Goal: Task Accomplishment & Management: Manage account settings

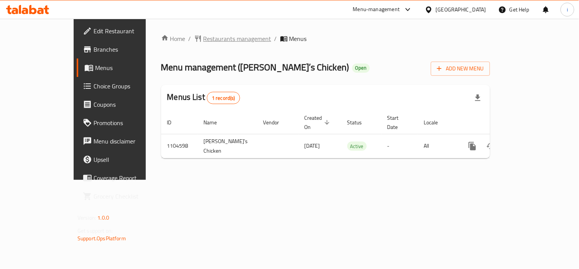
click at [204, 42] on span "Restaurants management" at bounding box center [238, 38] width 68 height 9
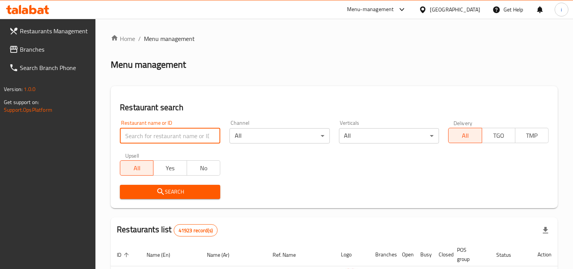
click at [157, 135] on input "search" at bounding box center [170, 135] width 100 height 15
paste input "665312"
type input "665312"
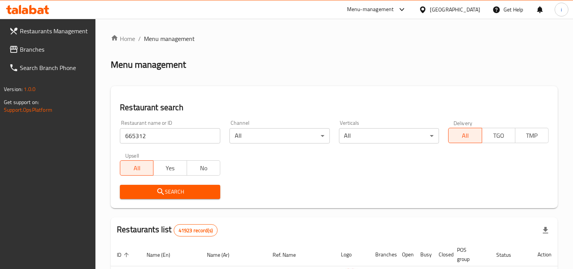
click at [178, 190] on span "Search" at bounding box center [170, 192] width 88 height 10
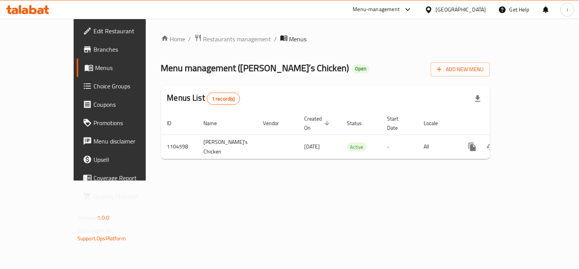
click at [94, 31] on span "Edit Restaurant" at bounding box center [129, 30] width 71 height 9
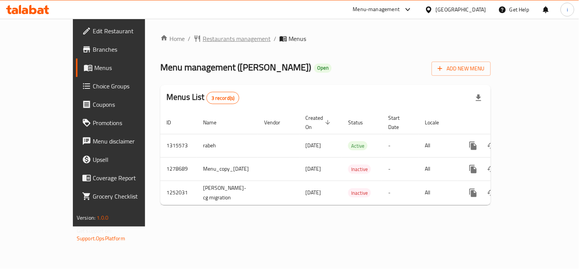
click at [203, 38] on span "Restaurants management" at bounding box center [237, 38] width 68 height 9
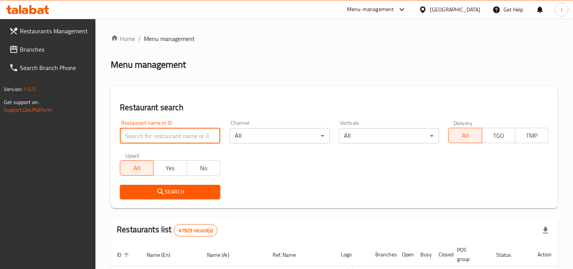
click at [177, 136] on input "search" at bounding box center [170, 135] width 100 height 15
paste input "663593"
type input "663593"
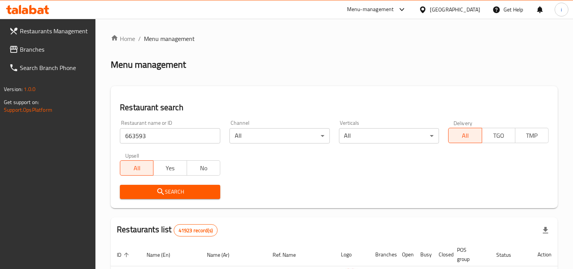
click at [173, 187] on span "Search" at bounding box center [170, 192] width 88 height 10
